Goal: Transaction & Acquisition: Purchase product/service

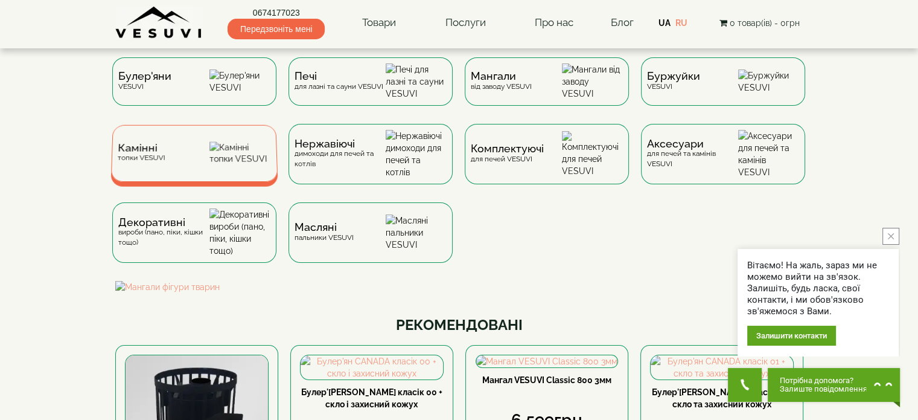
click at [187, 162] on div "Камінні топки VESUVI" at bounding box center [193, 153] width 167 height 57
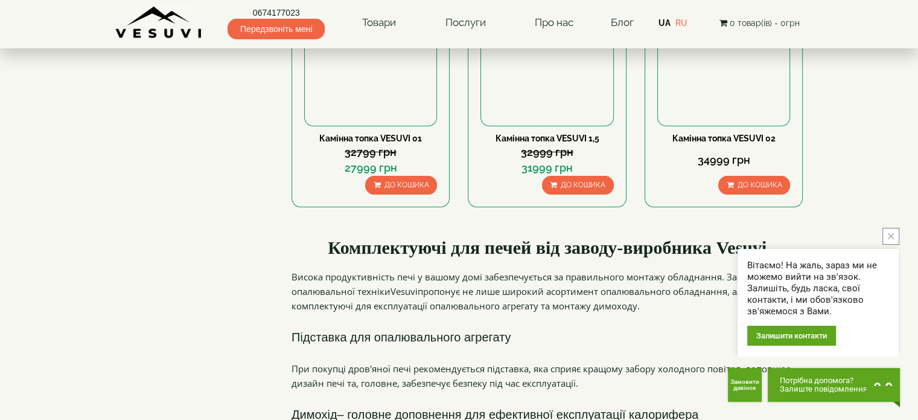
scroll to position [181, 0]
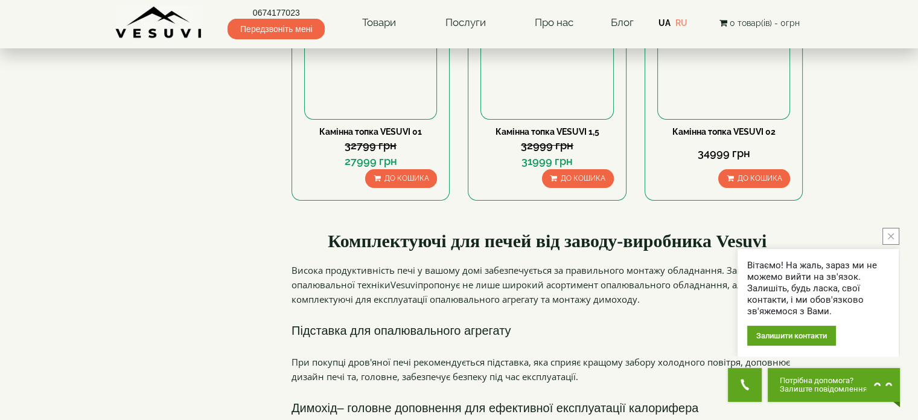
click at [895, 234] on button "close button" at bounding box center [891, 236] width 17 height 17
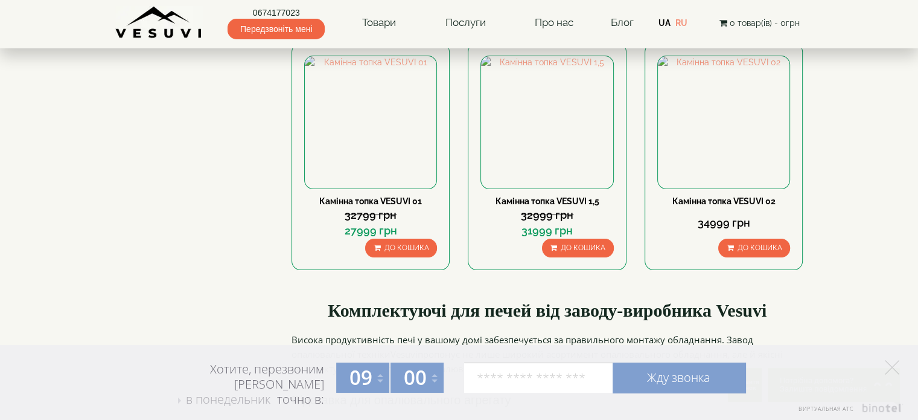
scroll to position [60, 0]
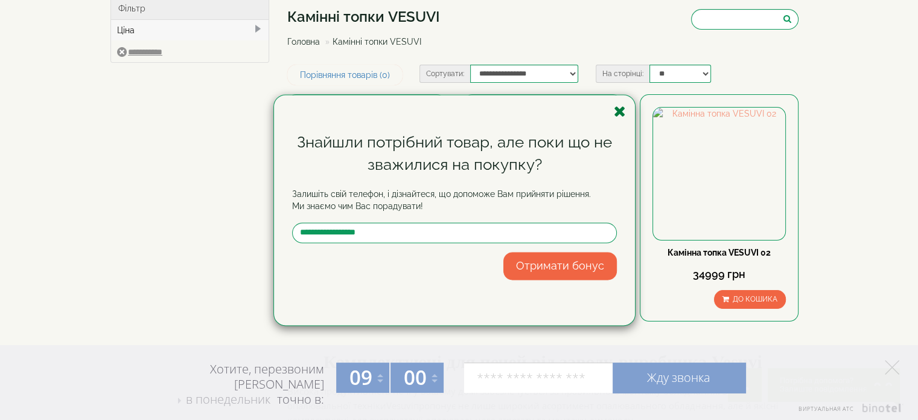
click at [622, 110] on icon "button" at bounding box center [620, 111] width 12 height 15
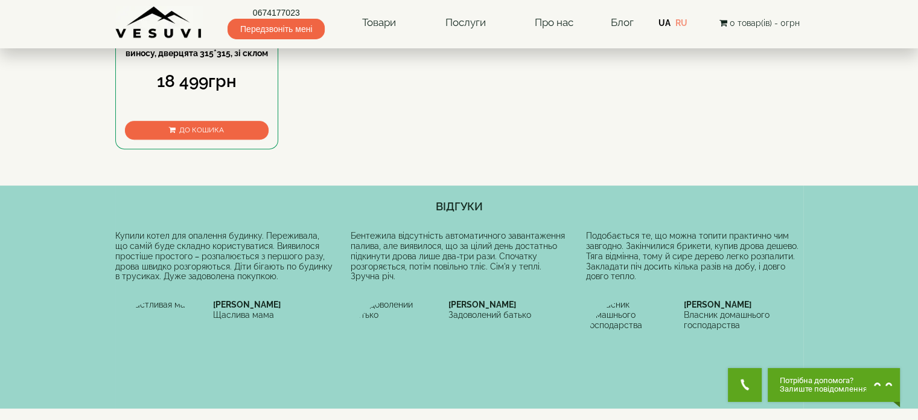
scroll to position [543, 0]
